Goal: Use online tool/utility

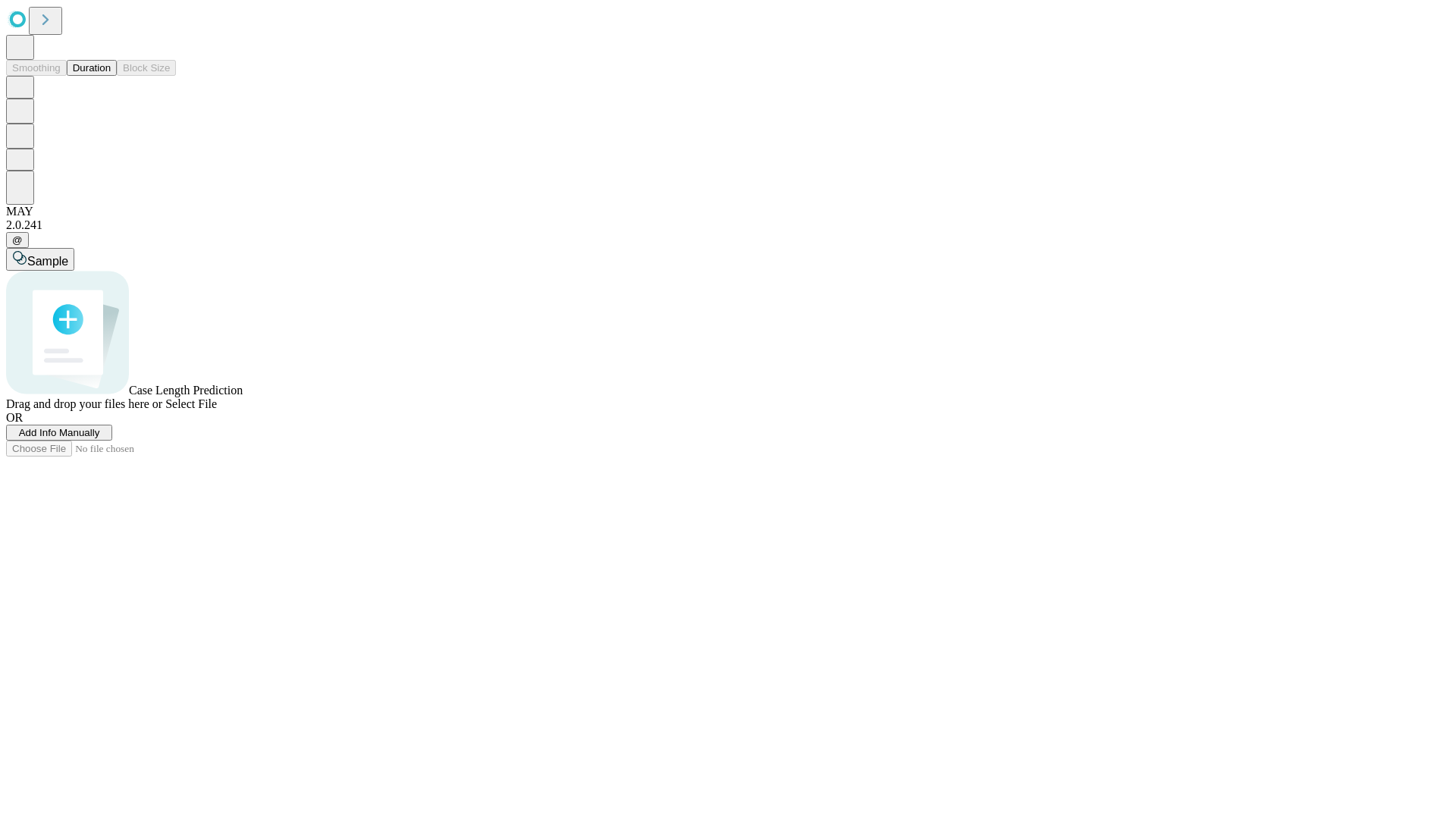
click at [111, 75] on button "Duration" at bounding box center [91, 68] width 50 height 16
click at [68, 255] on span "Sample" at bounding box center [47, 261] width 41 height 13
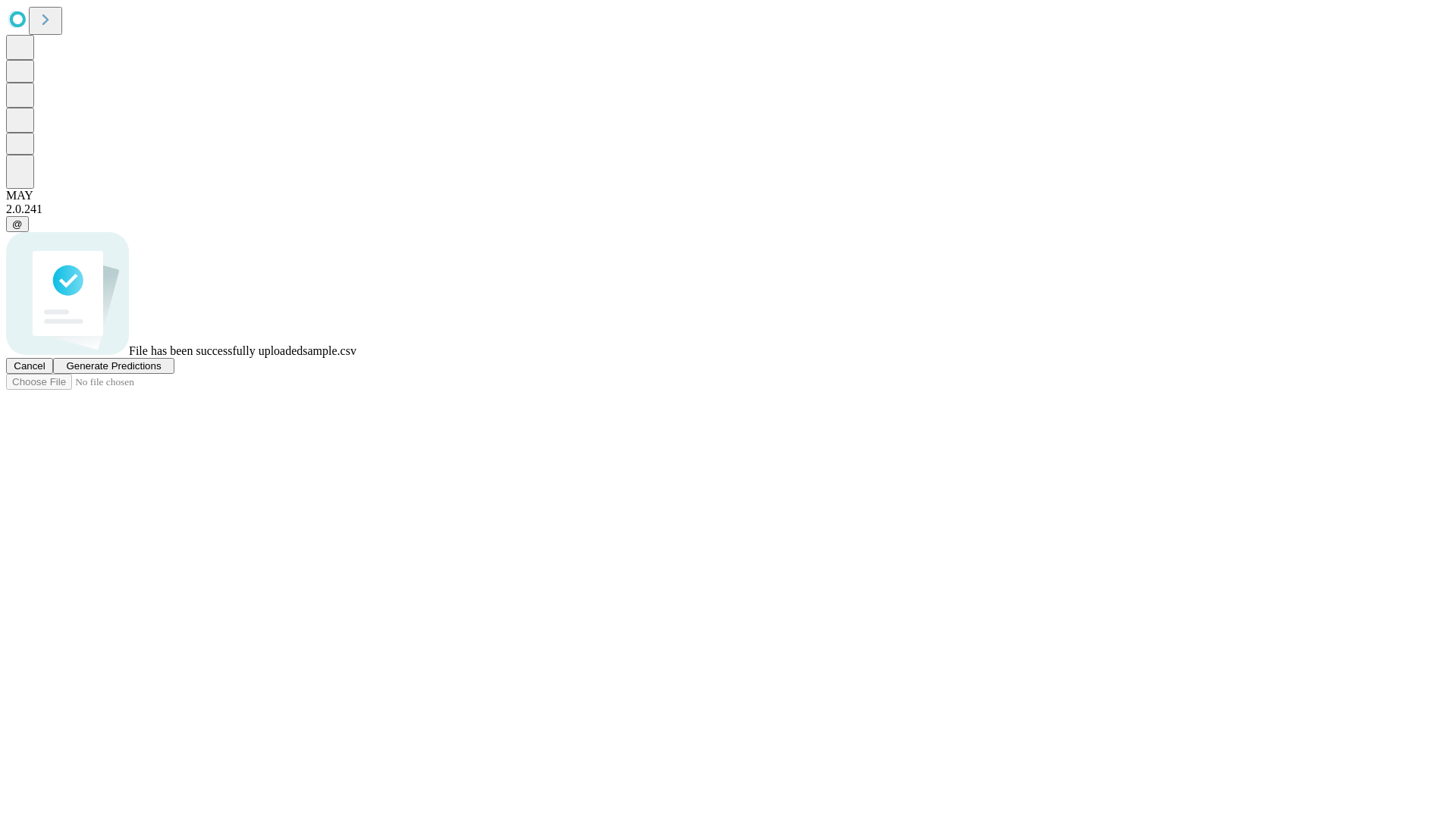
click at [161, 371] on span "Generate Predictions" at bounding box center [114, 366] width 94 height 12
